Goal: Task Accomplishment & Management: Manage account settings

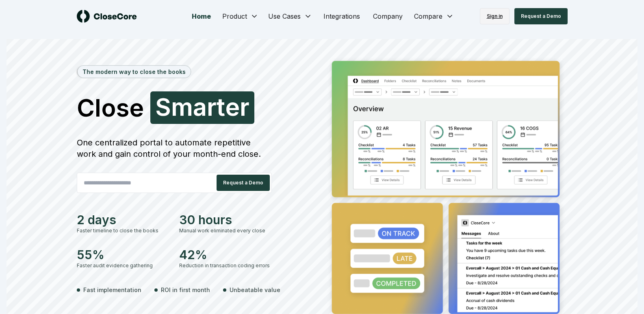
click at [500, 16] on link "Sign in" at bounding box center [495, 16] width 30 height 16
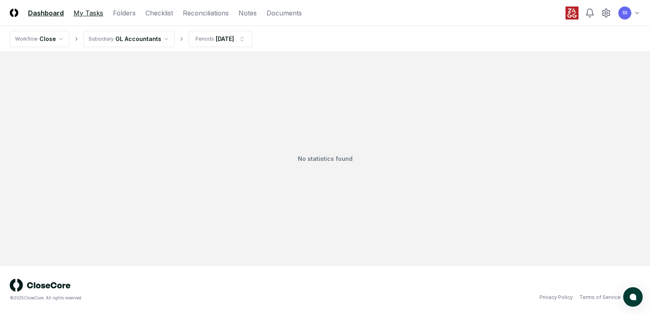
click at [89, 16] on link "My Tasks" at bounding box center [89, 13] width 30 height 10
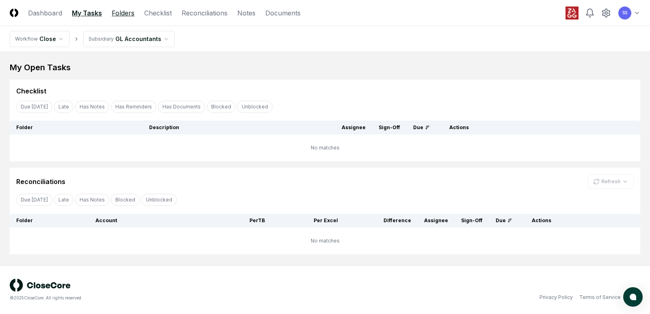
click at [120, 12] on link "Folders" at bounding box center [123, 13] width 23 height 10
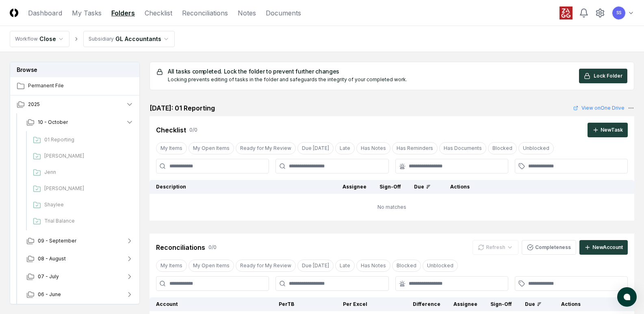
click at [139, 38] on html "CloseCore Dashboard My Tasks Folders Checklist Reconciliations Notes Documents …" at bounding box center [322, 239] width 644 height 478
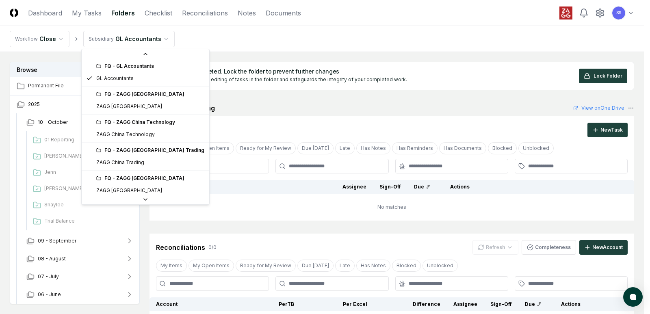
scroll to position [81, 0]
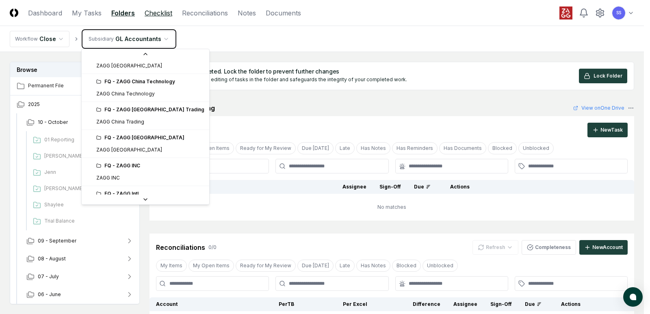
click at [154, 14] on html "CloseCore Dashboard My Tasks Folders Checklist Reconciliations Notes Documents …" at bounding box center [325, 239] width 650 height 478
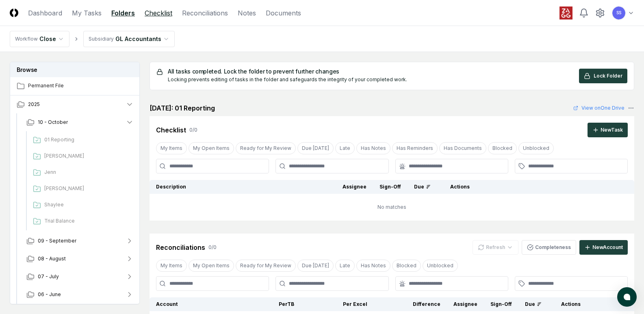
click at [154, 14] on link "Checklist" at bounding box center [159, 13] width 28 height 10
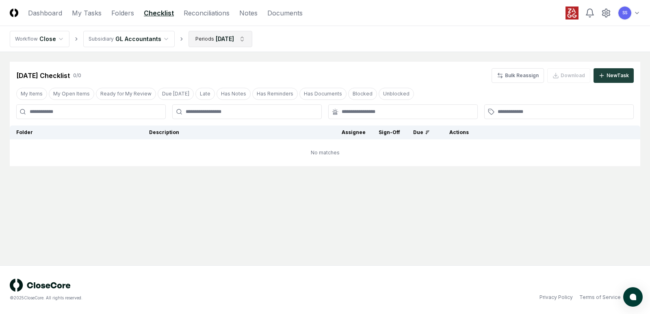
click at [236, 39] on html "CloseCore Dashboard My Tasks Folders Checklist Reconciliations Notes Documents …" at bounding box center [325, 157] width 650 height 314
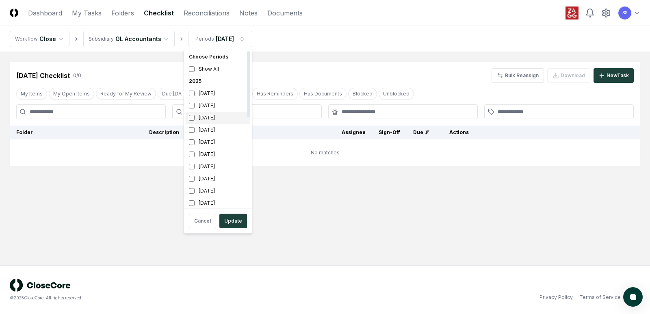
click at [212, 119] on div "August 2025" at bounding box center [218, 118] width 65 height 12
click at [211, 105] on div "September 2025" at bounding box center [218, 106] width 65 height 12
click at [238, 220] on button "Update" at bounding box center [233, 221] width 28 height 15
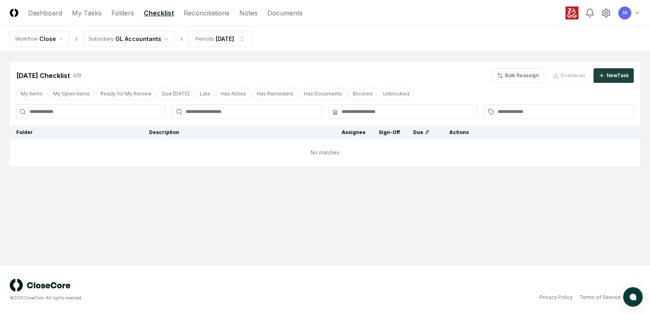
click at [140, 35] on html "CloseCore Dashboard My Tasks Folders Checklist Reconciliations Notes Documents …" at bounding box center [325, 157] width 650 height 314
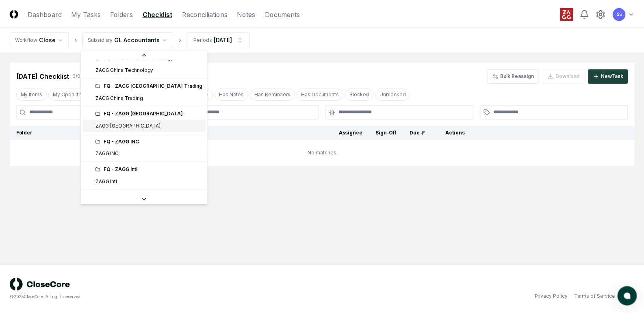
scroll to position [122, 0]
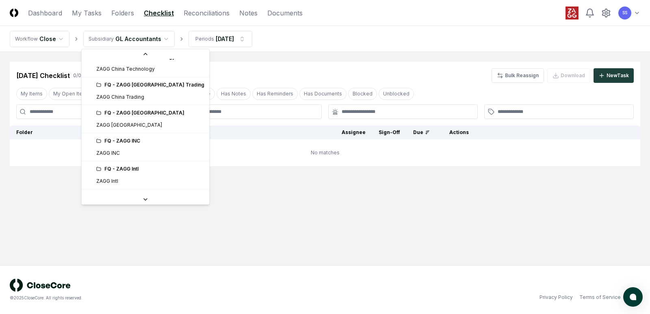
click at [122, 140] on div "FQ - ZAGG INC" at bounding box center [150, 140] width 108 height 7
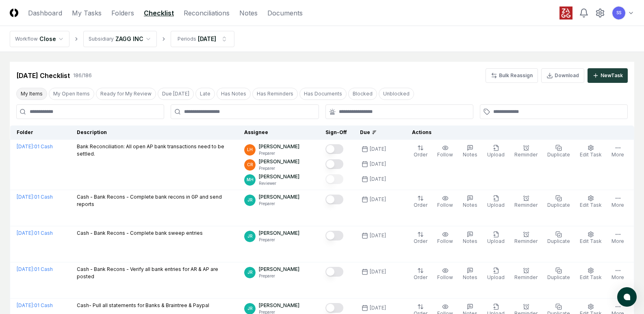
click at [26, 90] on button "My Items" at bounding box center [31, 94] width 31 height 12
